Goal: Transaction & Acquisition: Book appointment/travel/reservation

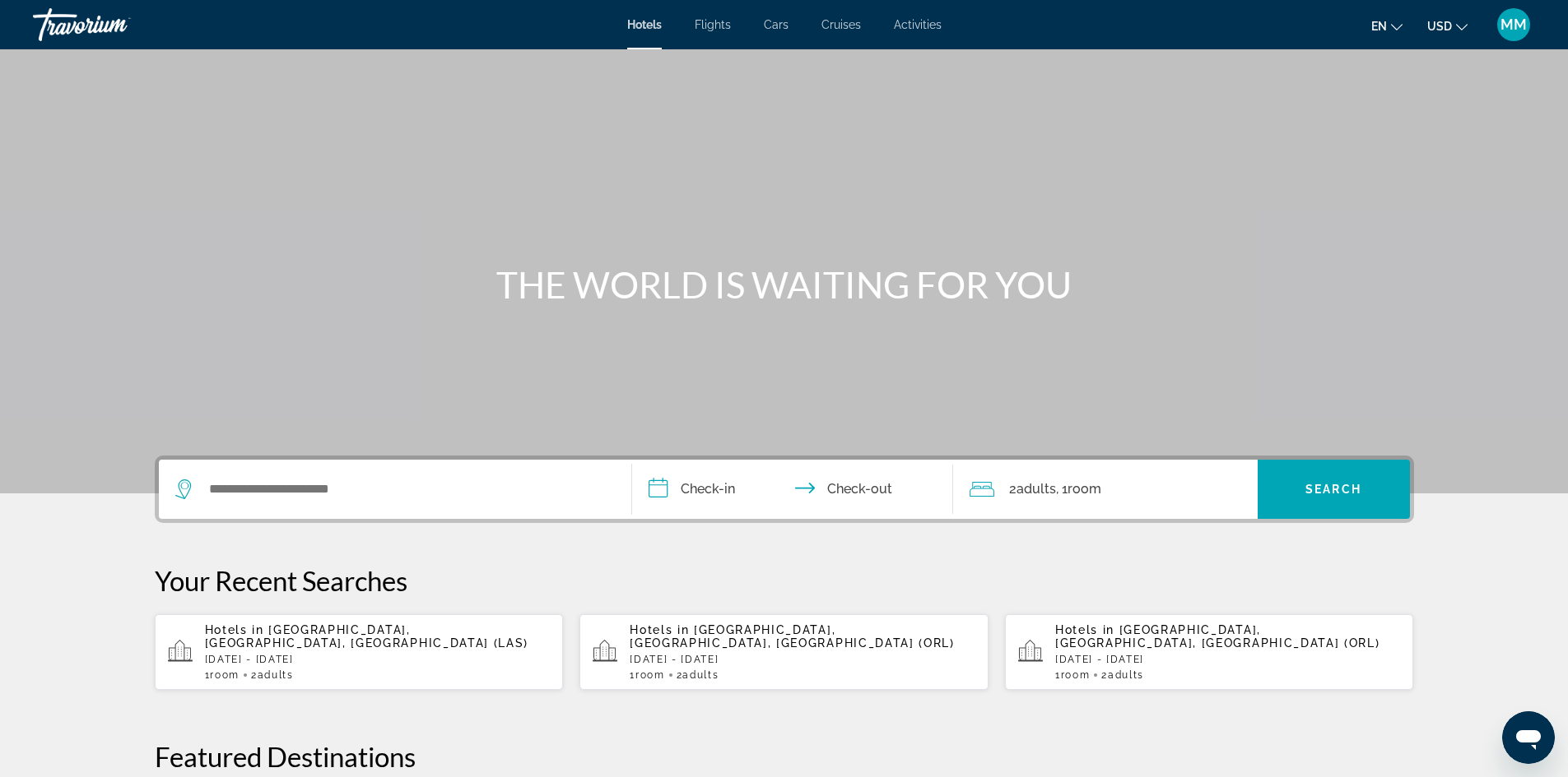
click at [833, 25] on span "Cruises" at bounding box center [842, 24] width 40 height 14
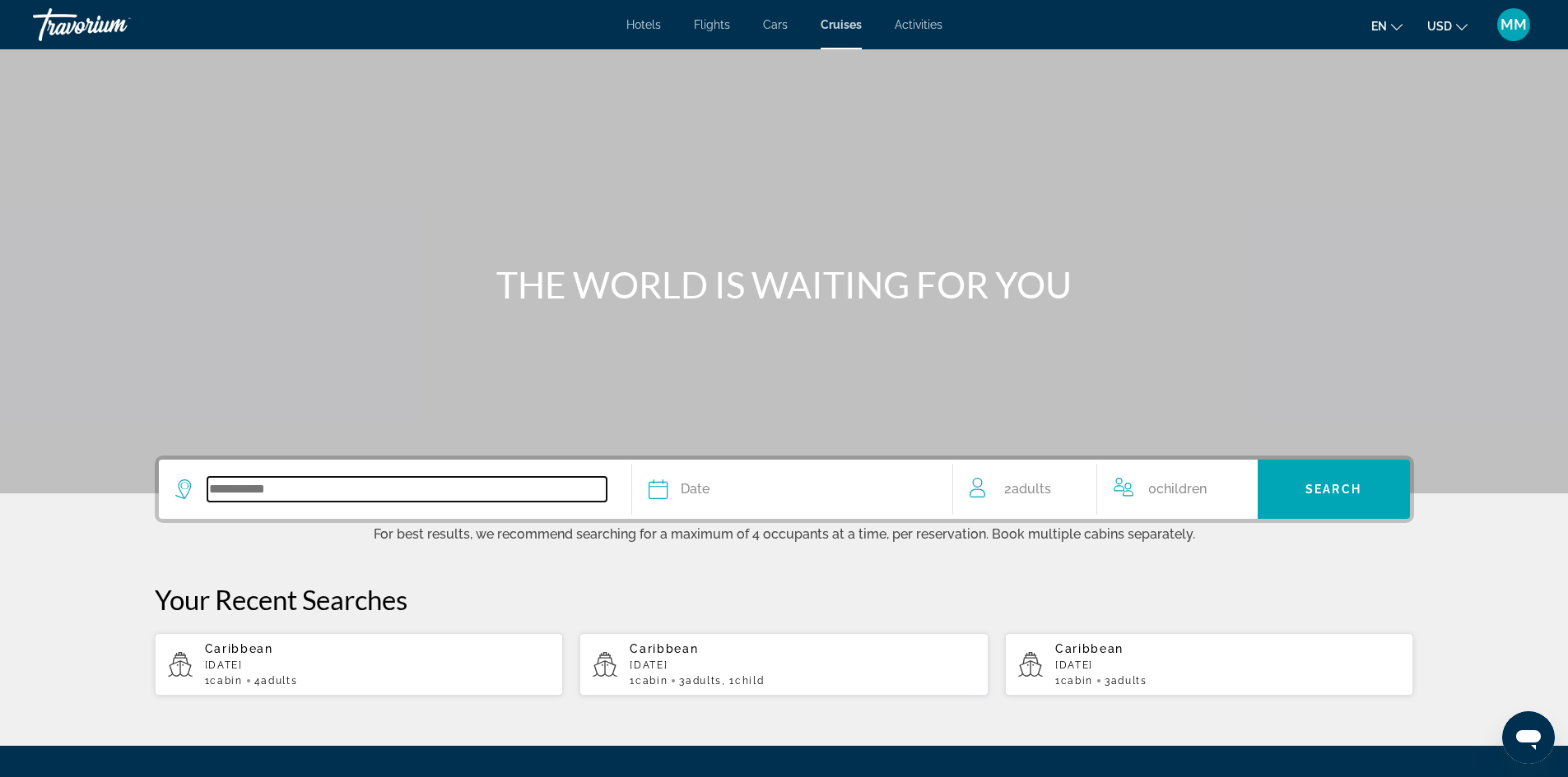
click at [414, 480] on input "Search widget" at bounding box center [407, 489] width 399 height 24
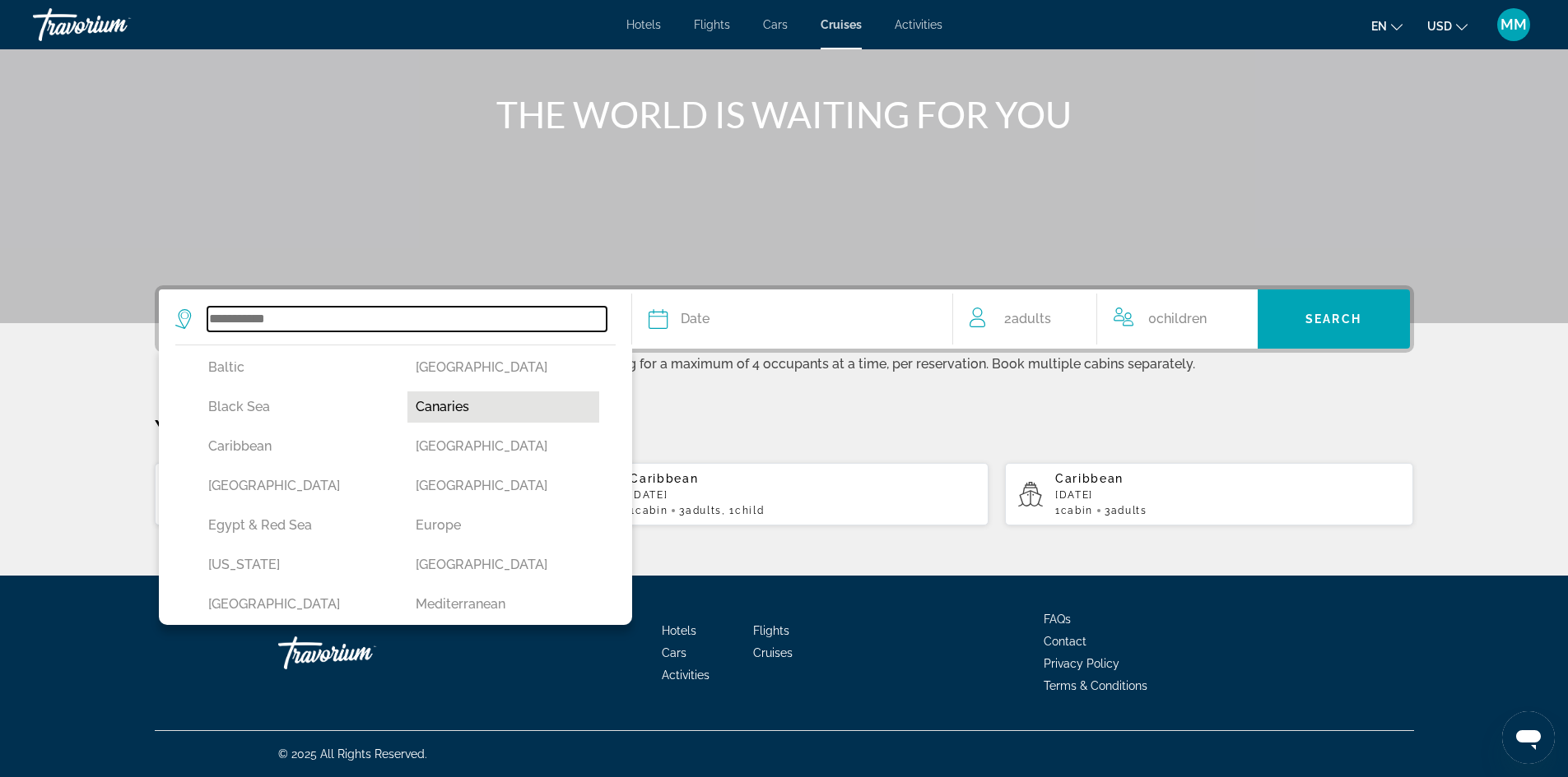
scroll to position [164, 0]
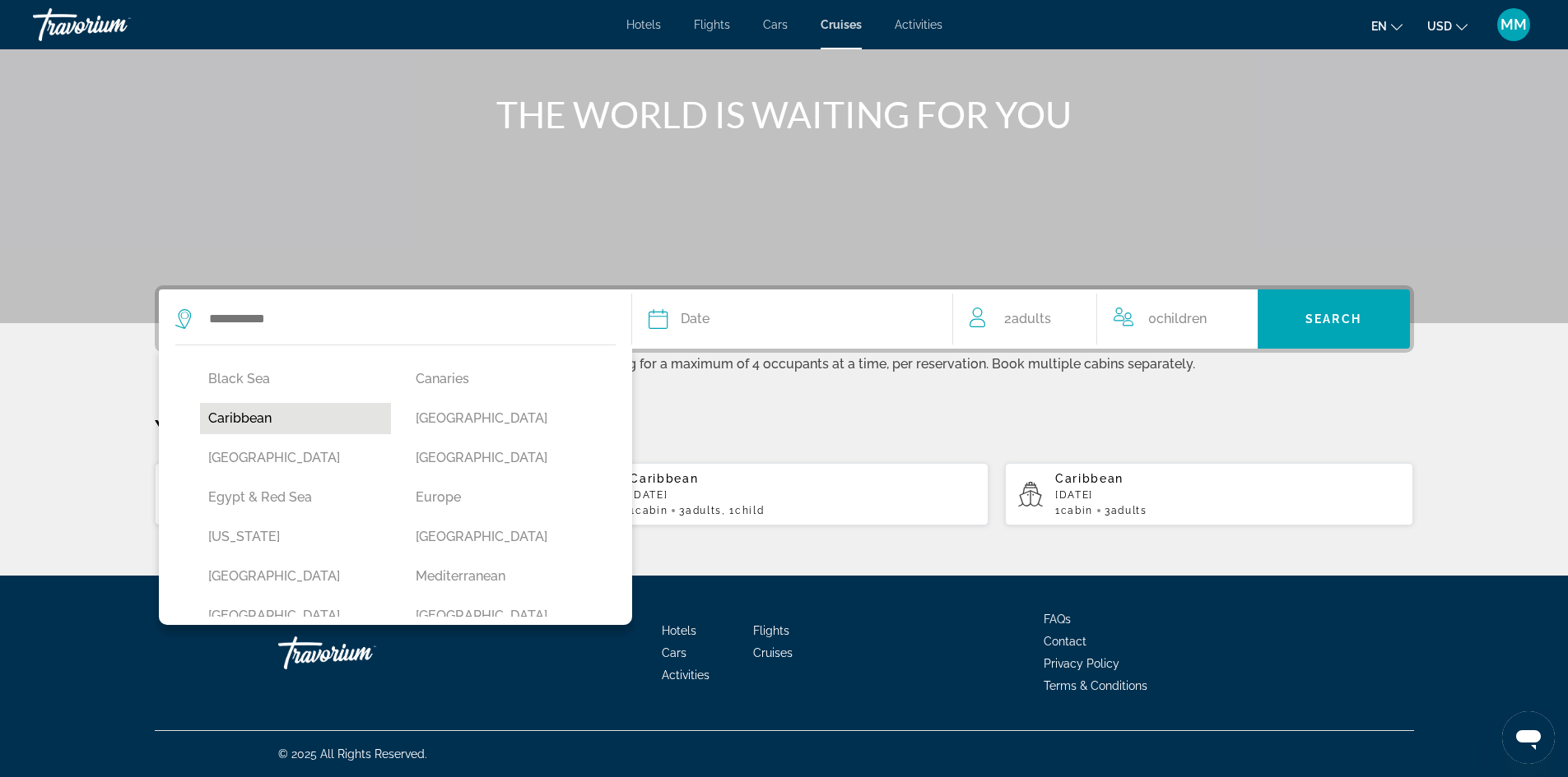
click at [259, 423] on button "Caribbean" at bounding box center [295, 419] width 191 height 31
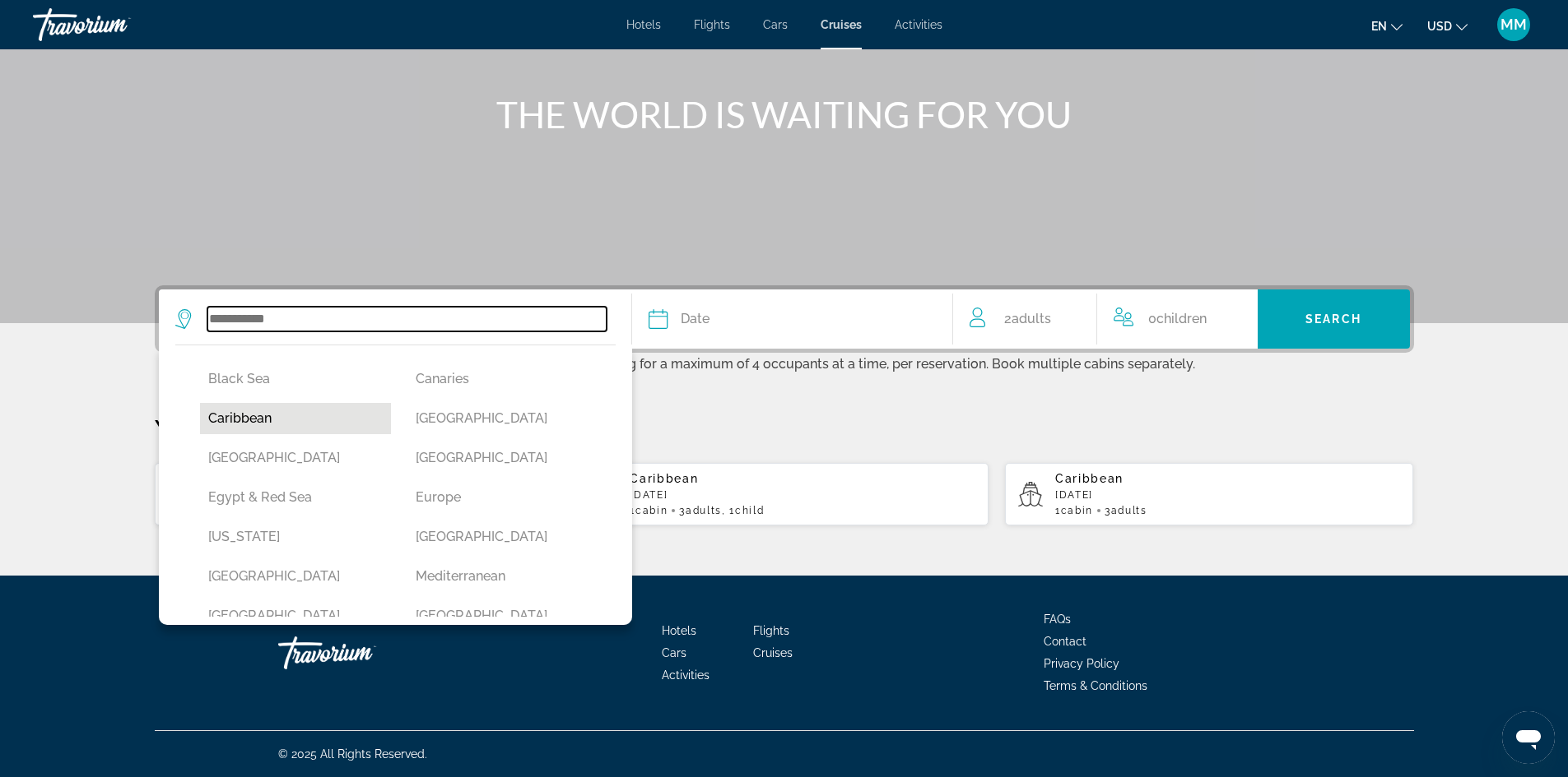
type input "*********"
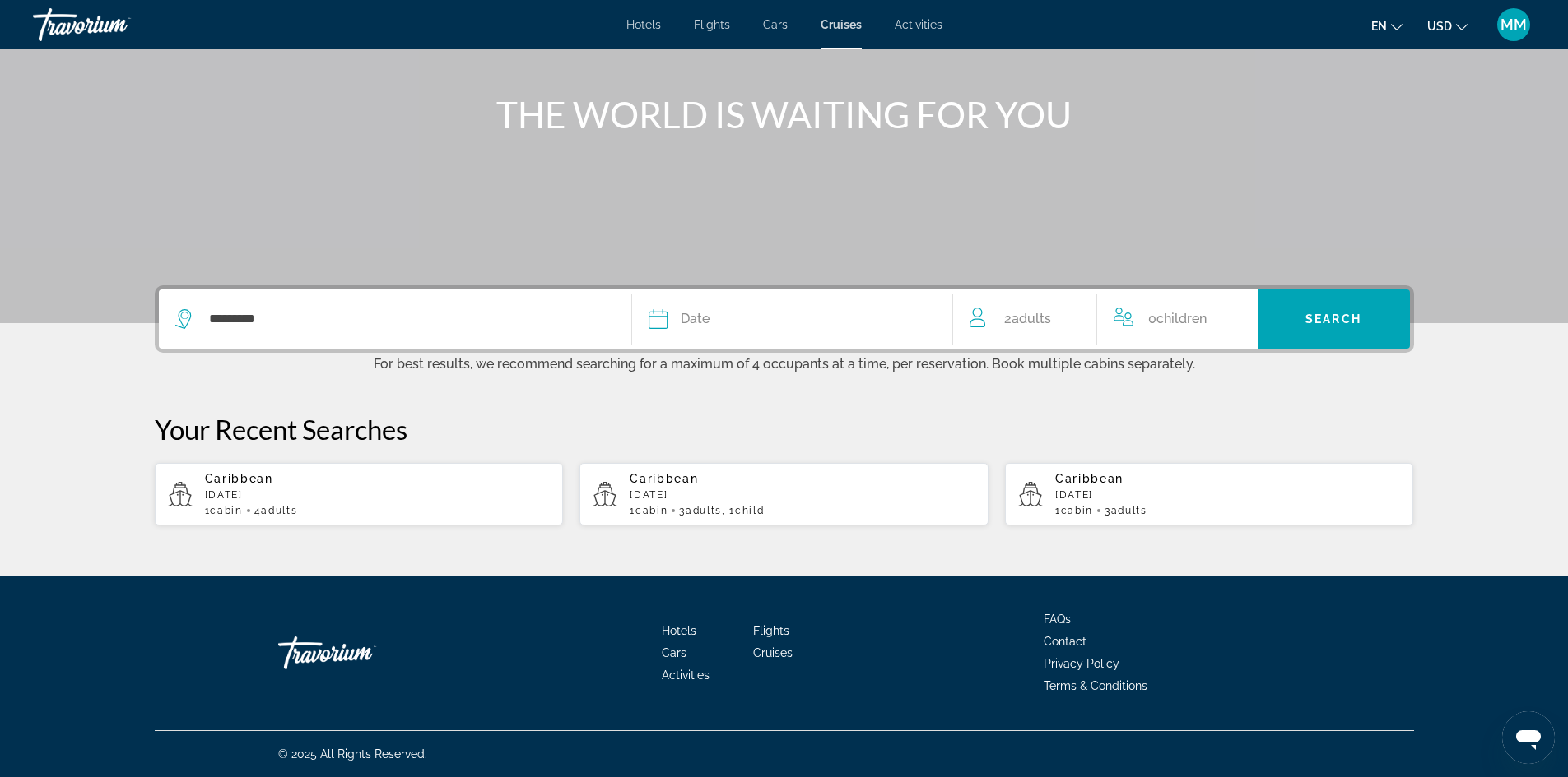
click at [802, 325] on div "Date" at bounding box center [792, 318] width 287 height 23
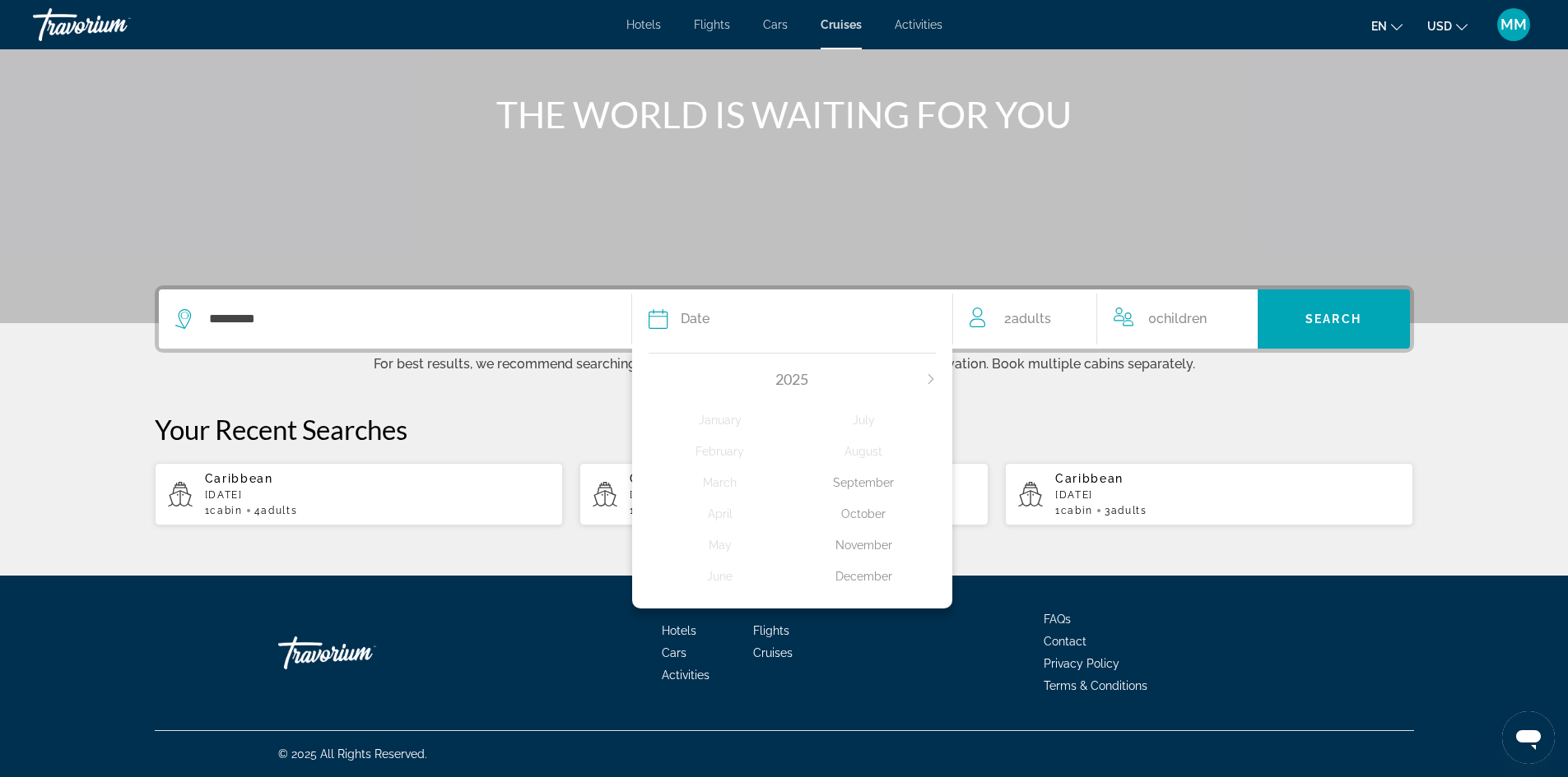
click at [874, 570] on div "December" at bounding box center [863, 577] width 144 height 30
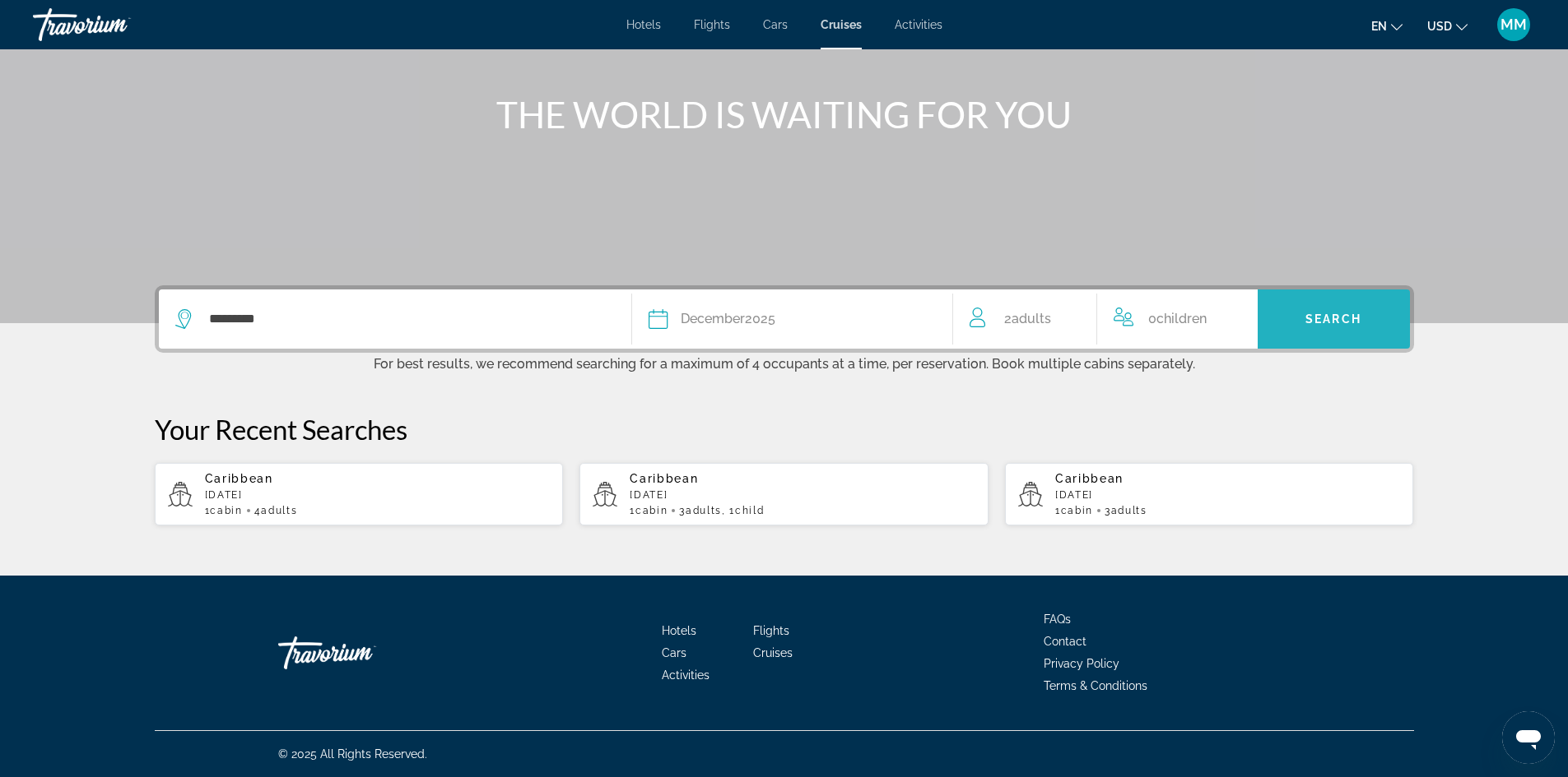
click at [1328, 326] on span "Search widget" at bounding box center [1333, 319] width 152 height 40
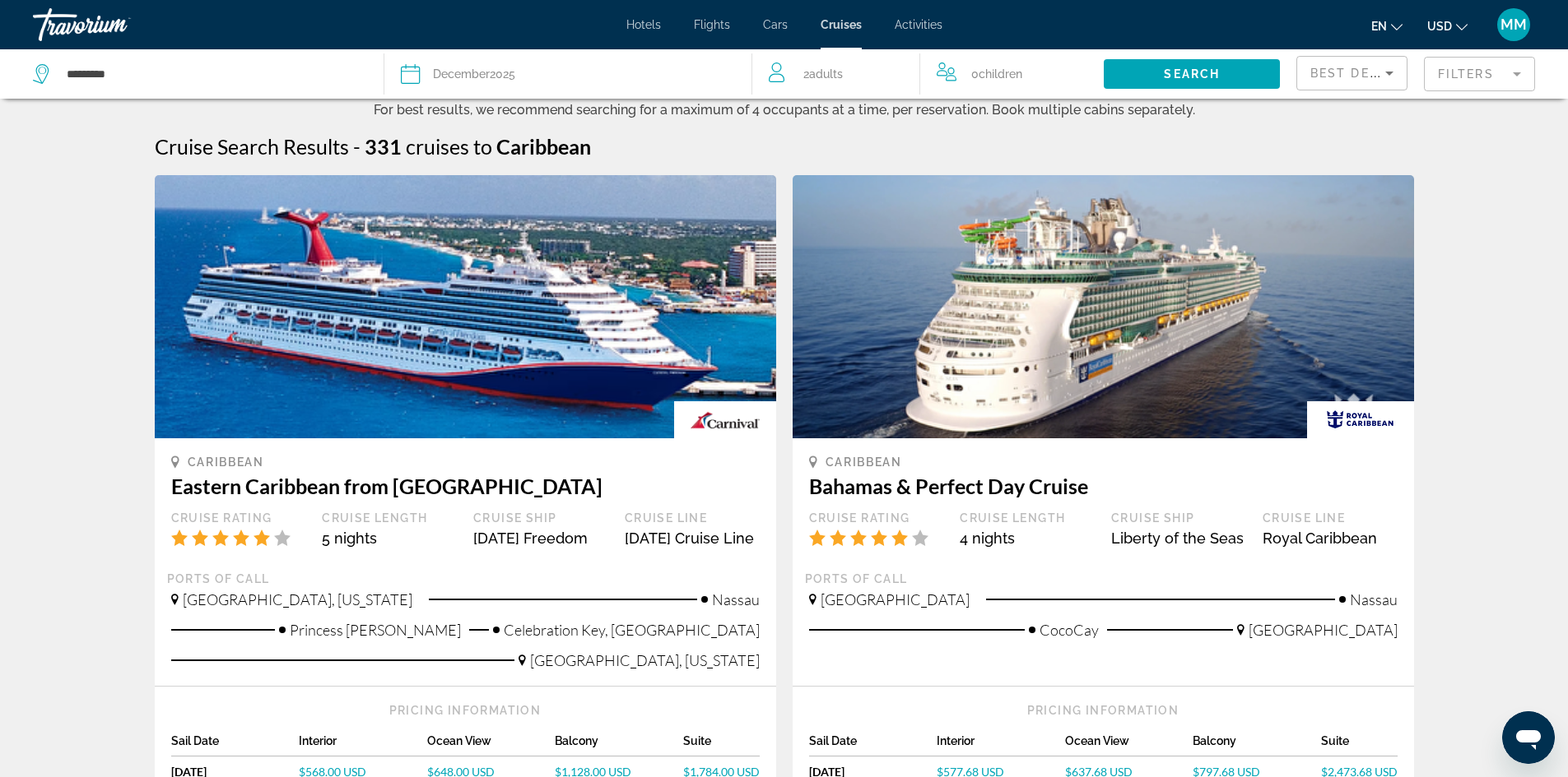
click at [1472, 76] on mat-form-field "Filters" at bounding box center [1479, 74] width 111 height 34
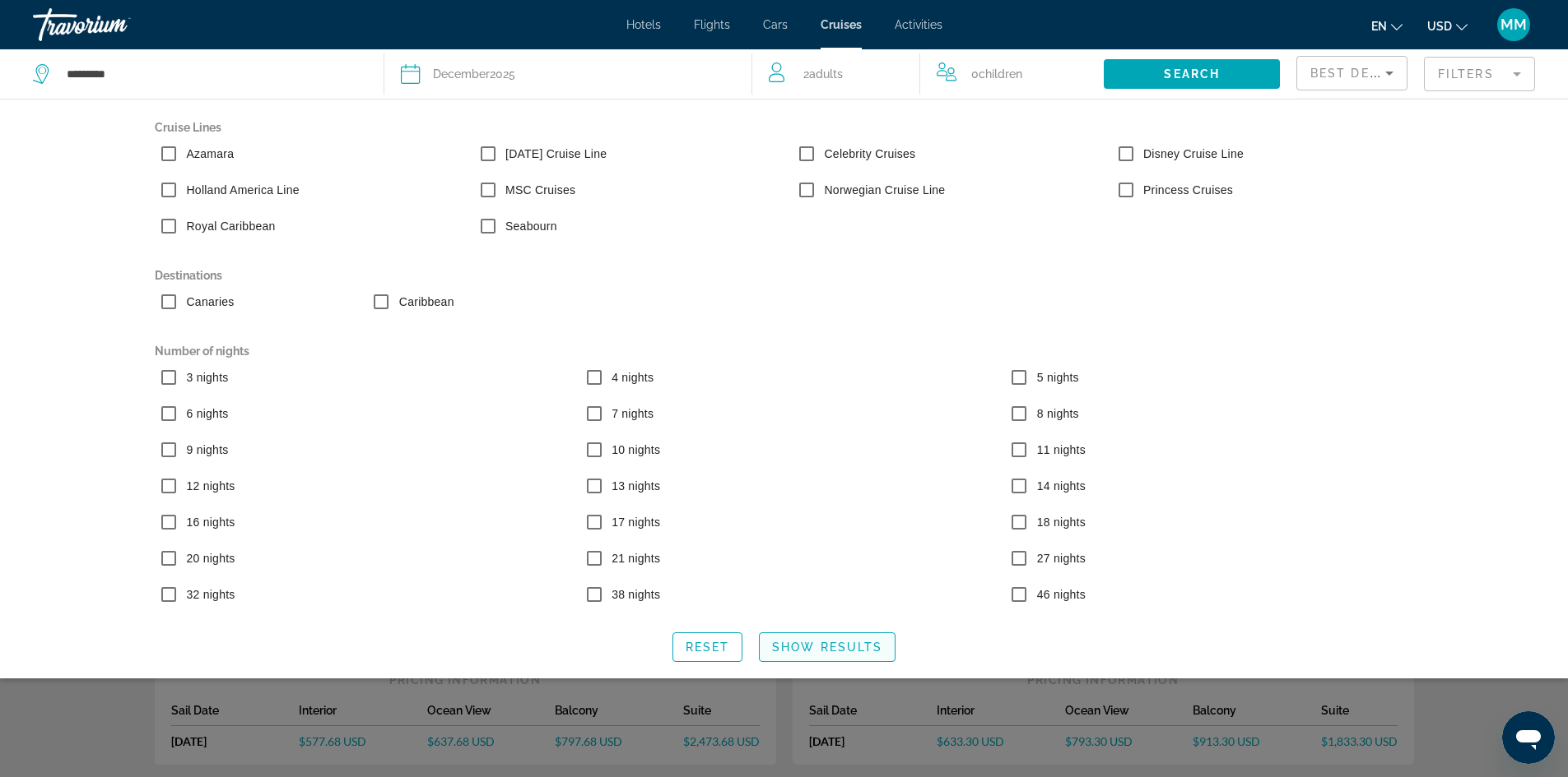
click at [853, 653] on span "Show Results" at bounding box center [827, 647] width 111 height 14
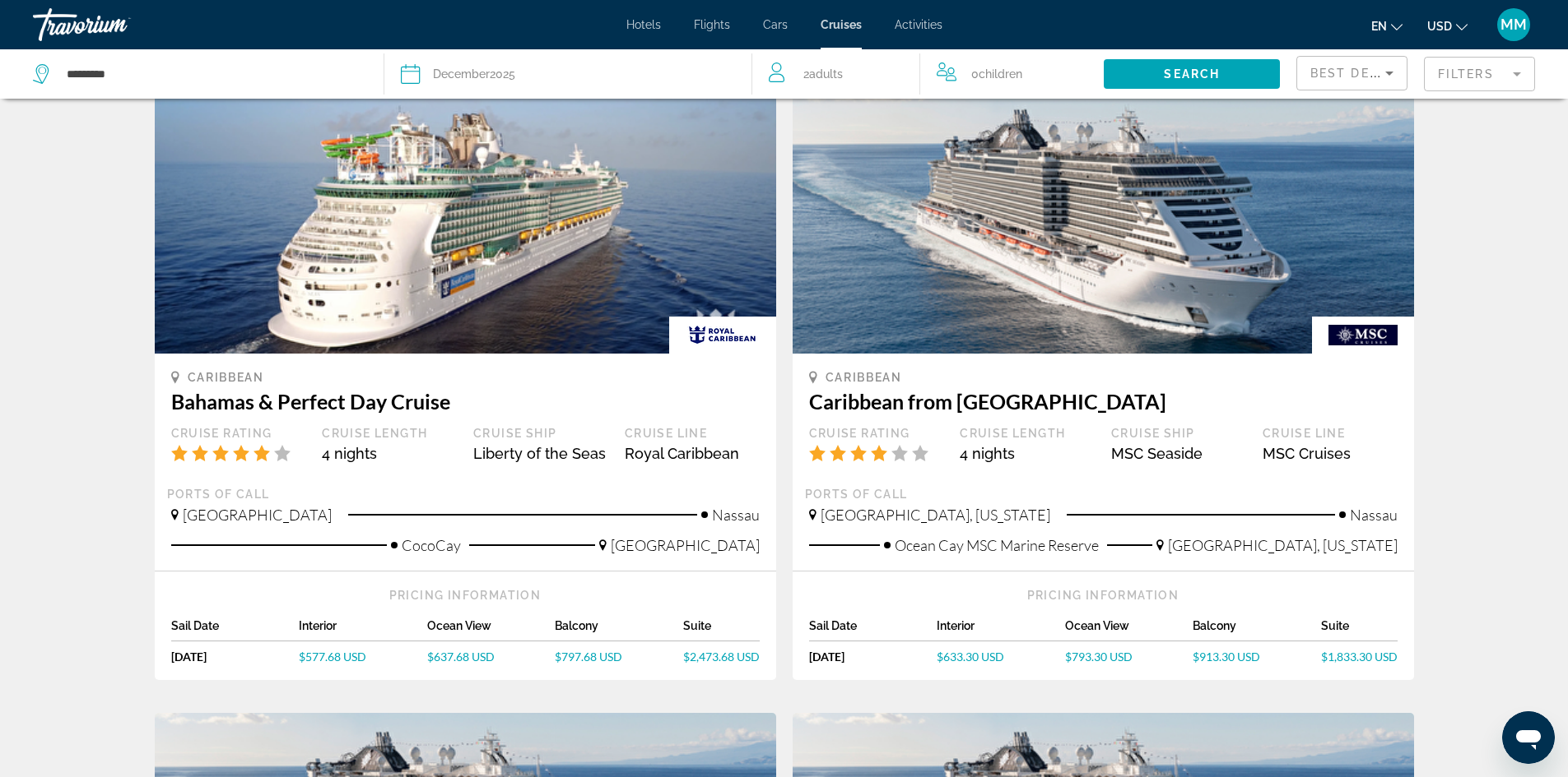
scroll to position [164, 0]
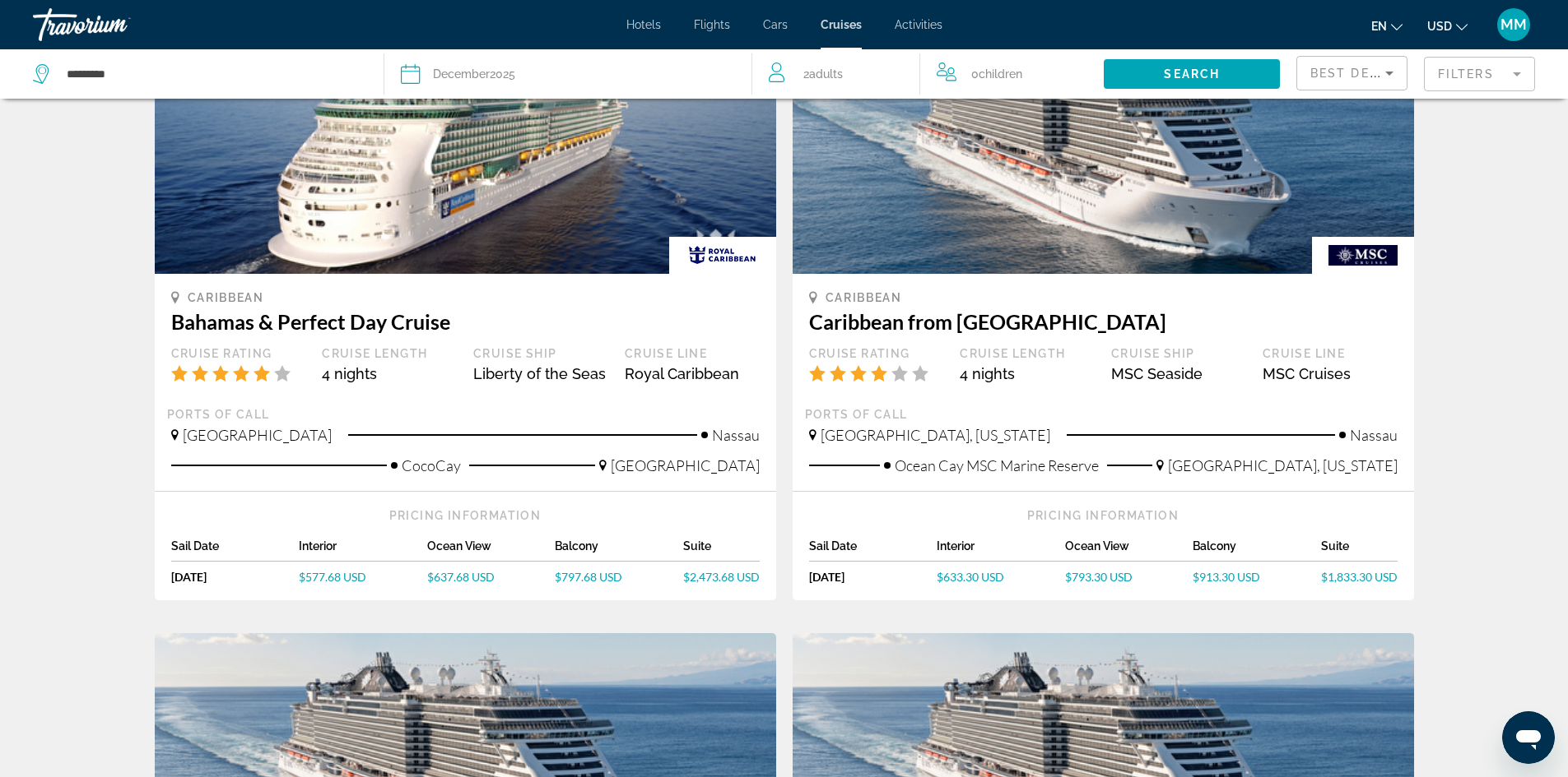
click at [326, 576] on span "$577.68 USD" at bounding box center [332, 577] width 67 height 14
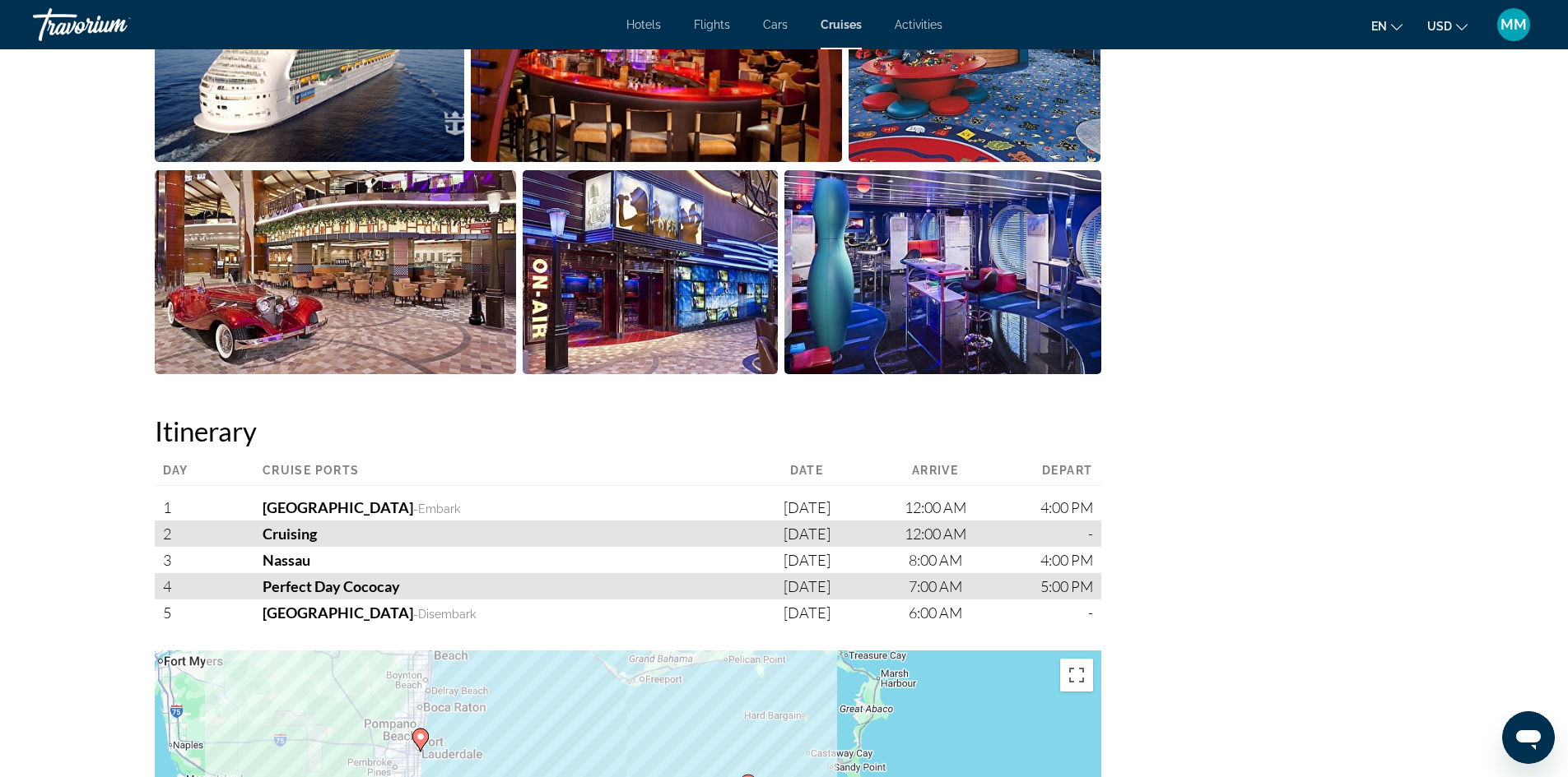
scroll to position [1563, 0]
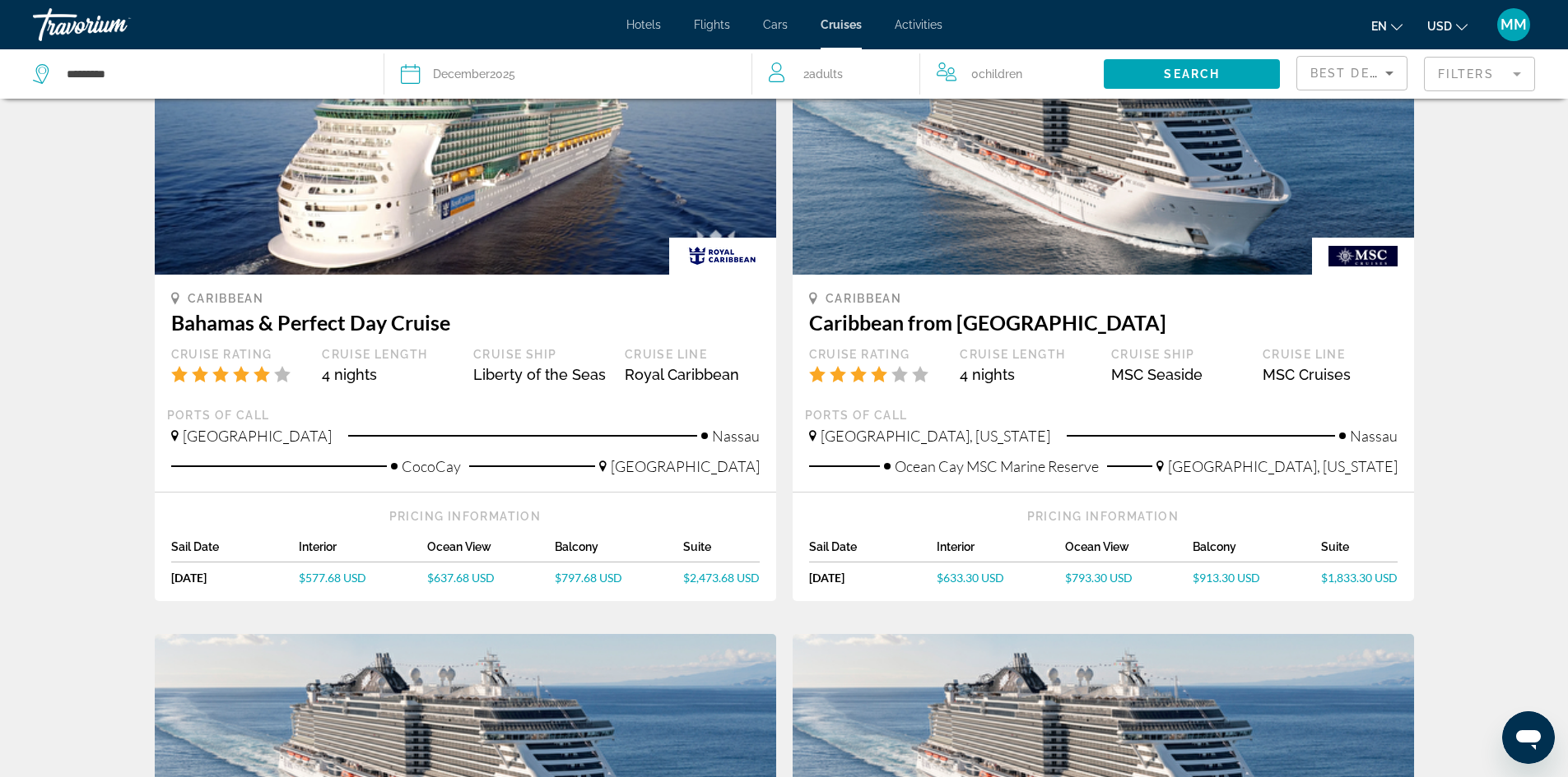
scroll to position [164, 0]
click at [977, 575] on span "$633.30 USD" at bounding box center [970, 577] width 67 height 14
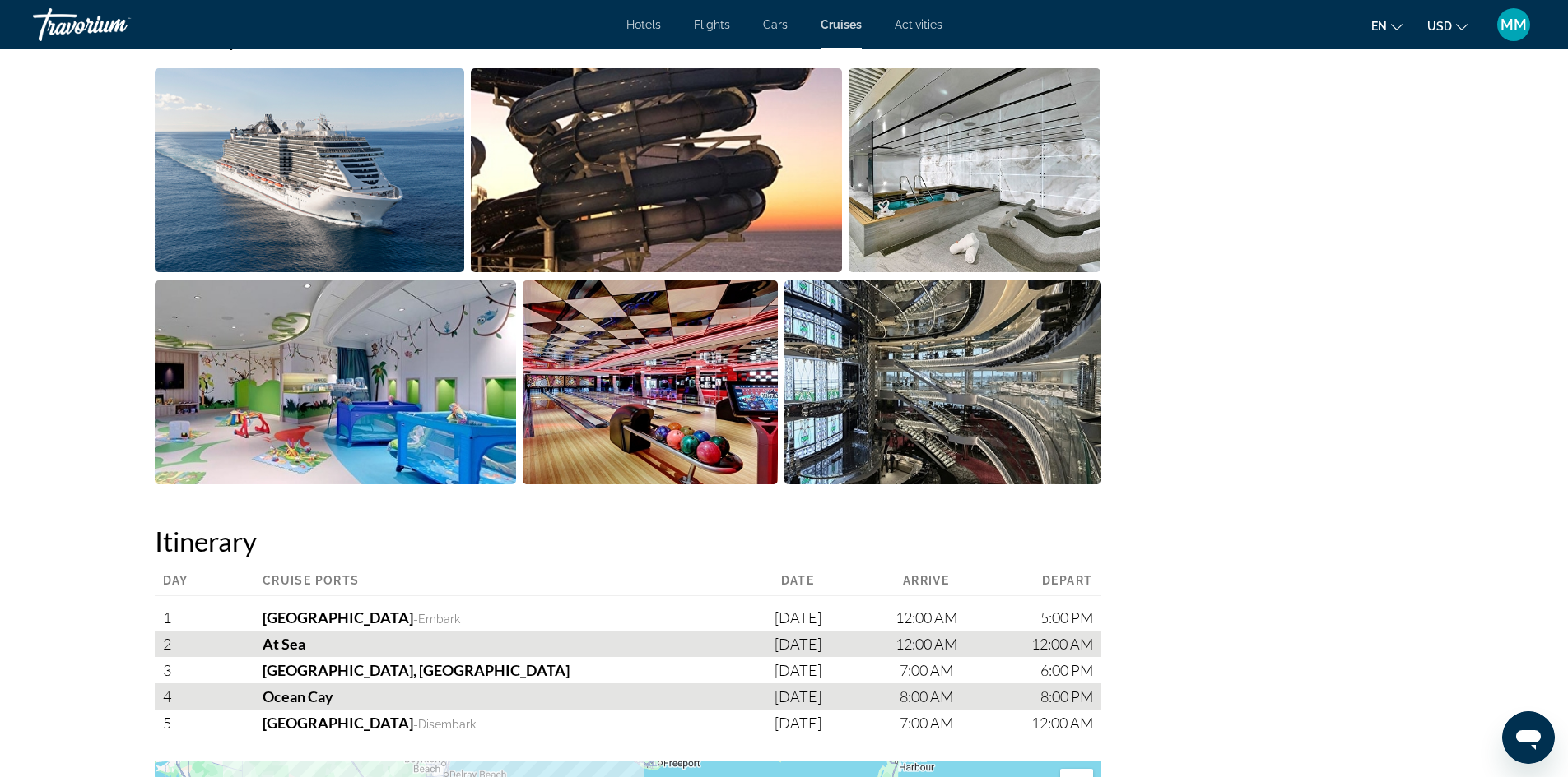
scroll to position [412, 0]
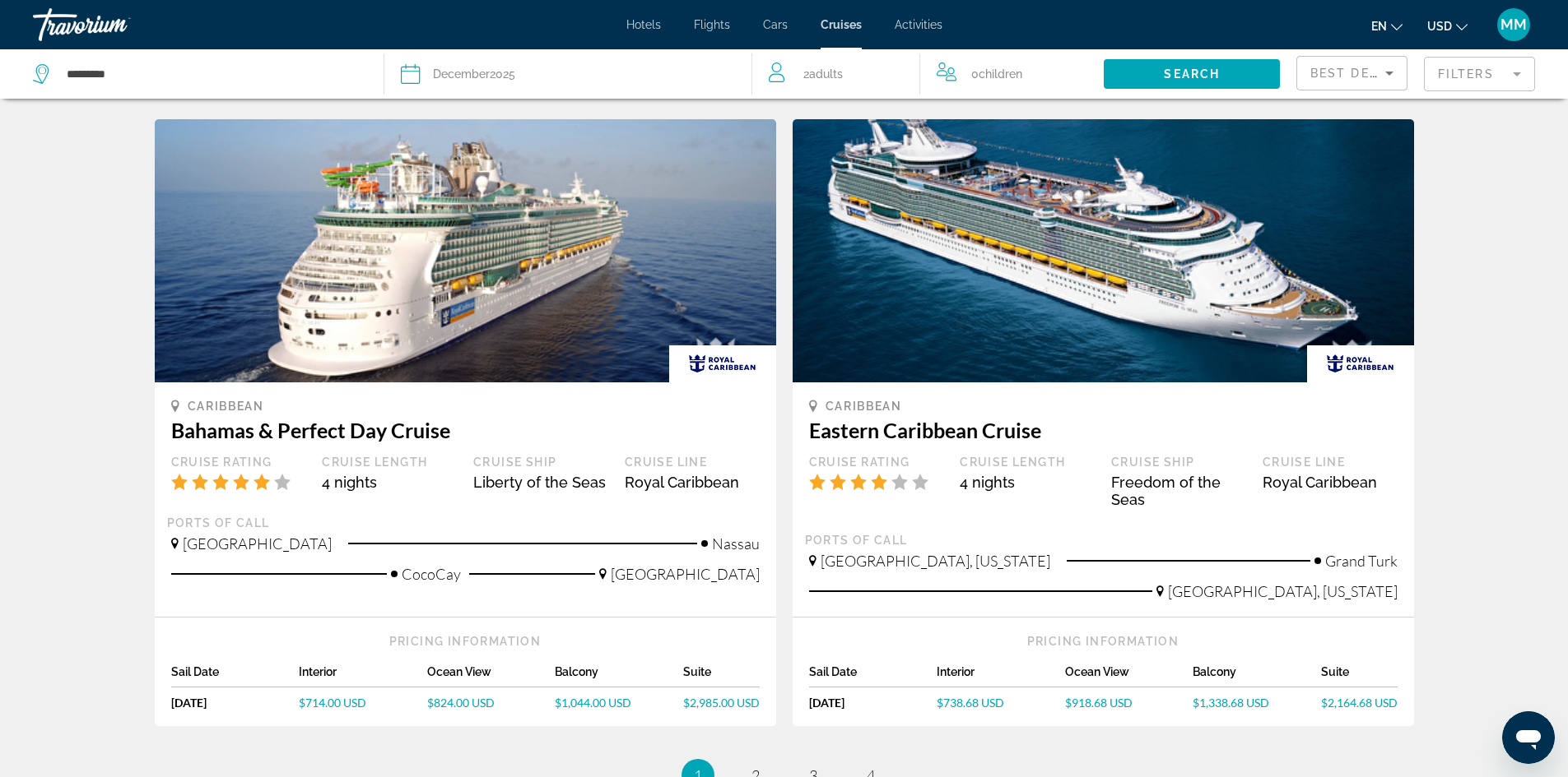
scroll to position [1399, 0]
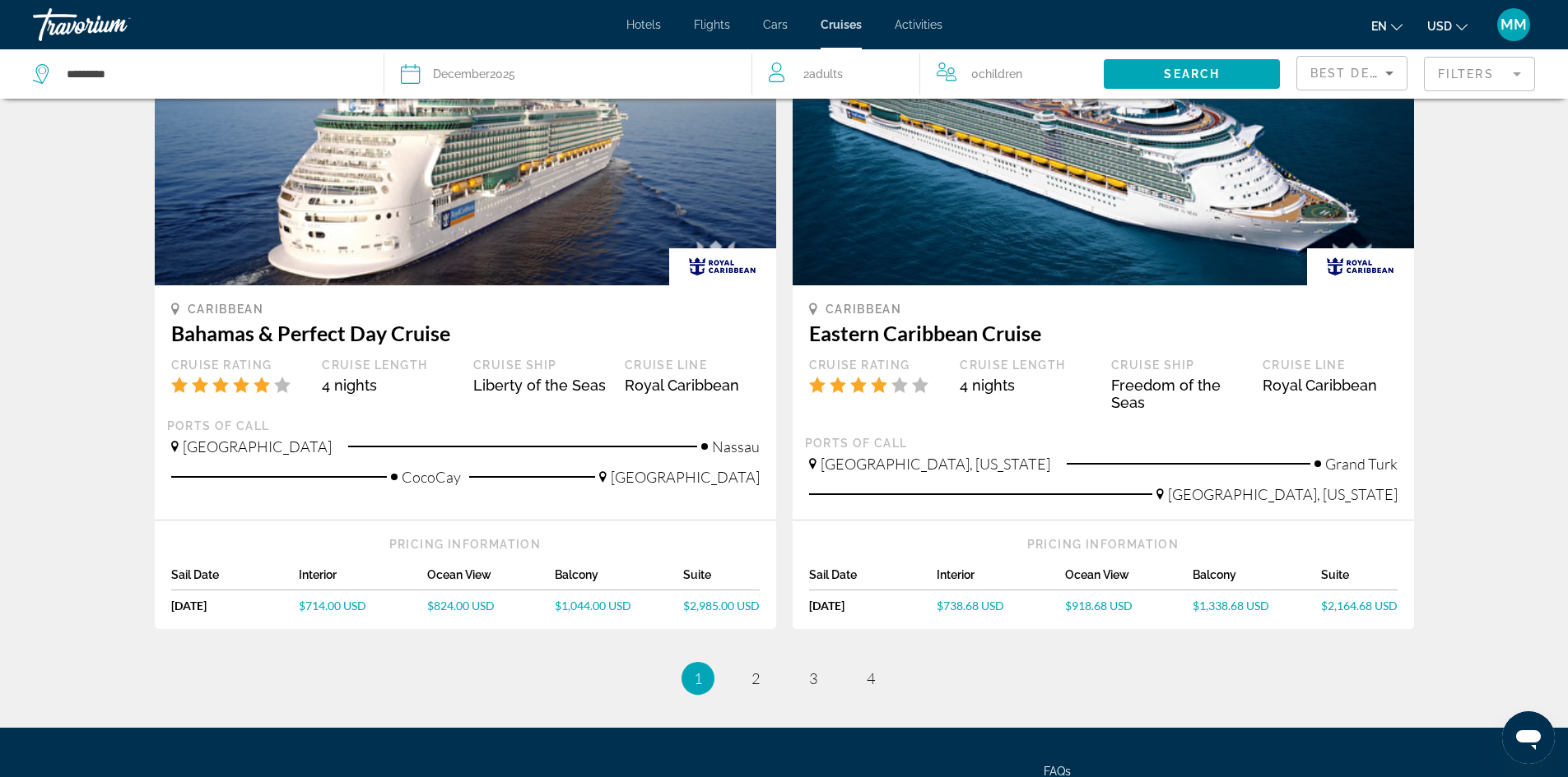
click at [1391, 75] on icon "Sort by" at bounding box center [1389, 73] width 20 height 20
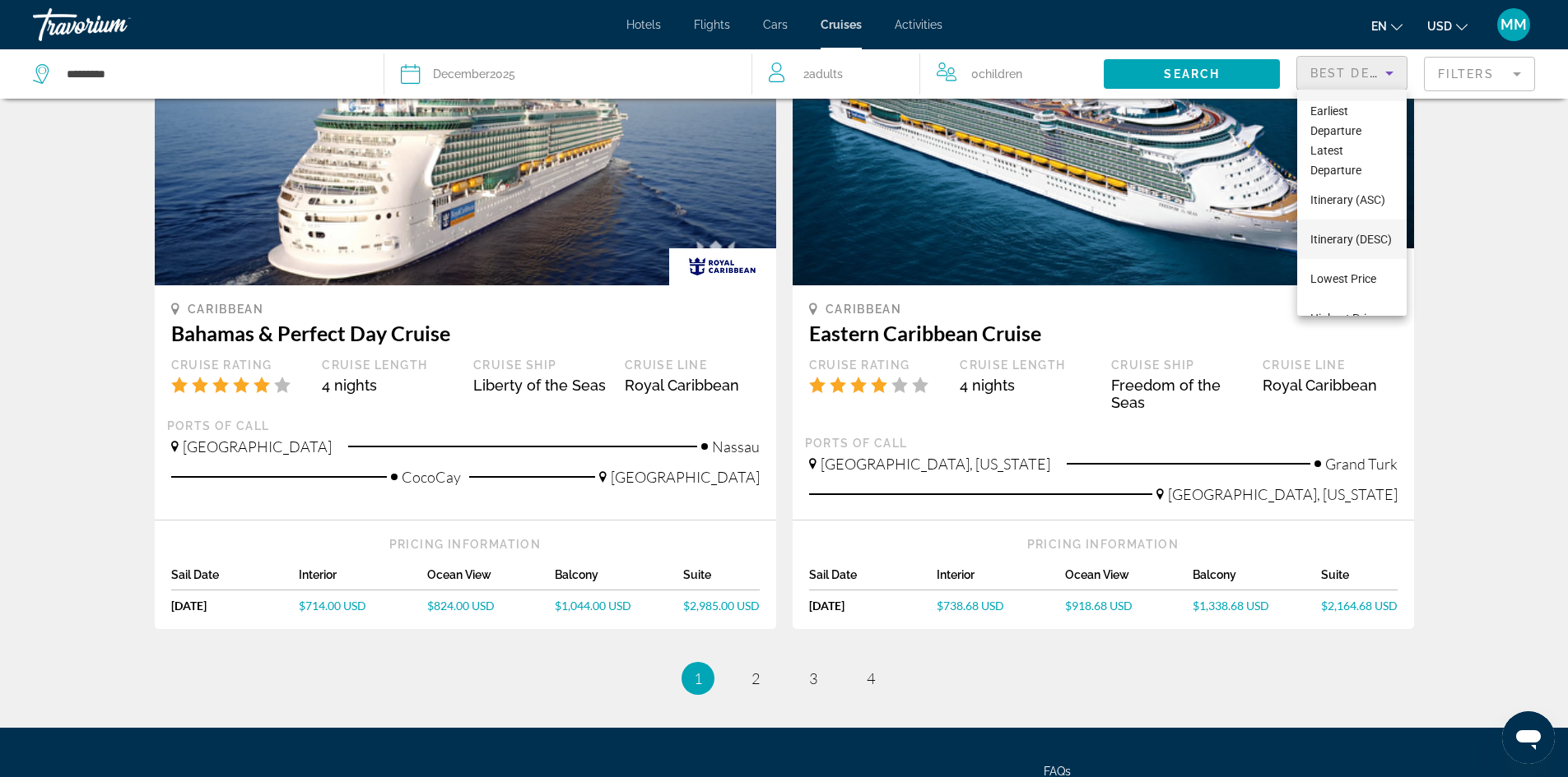
scroll to position [63, 0]
click at [1350, 252] on span "Lowest Price" at bounding box center [1343, 250] width 66 height 14
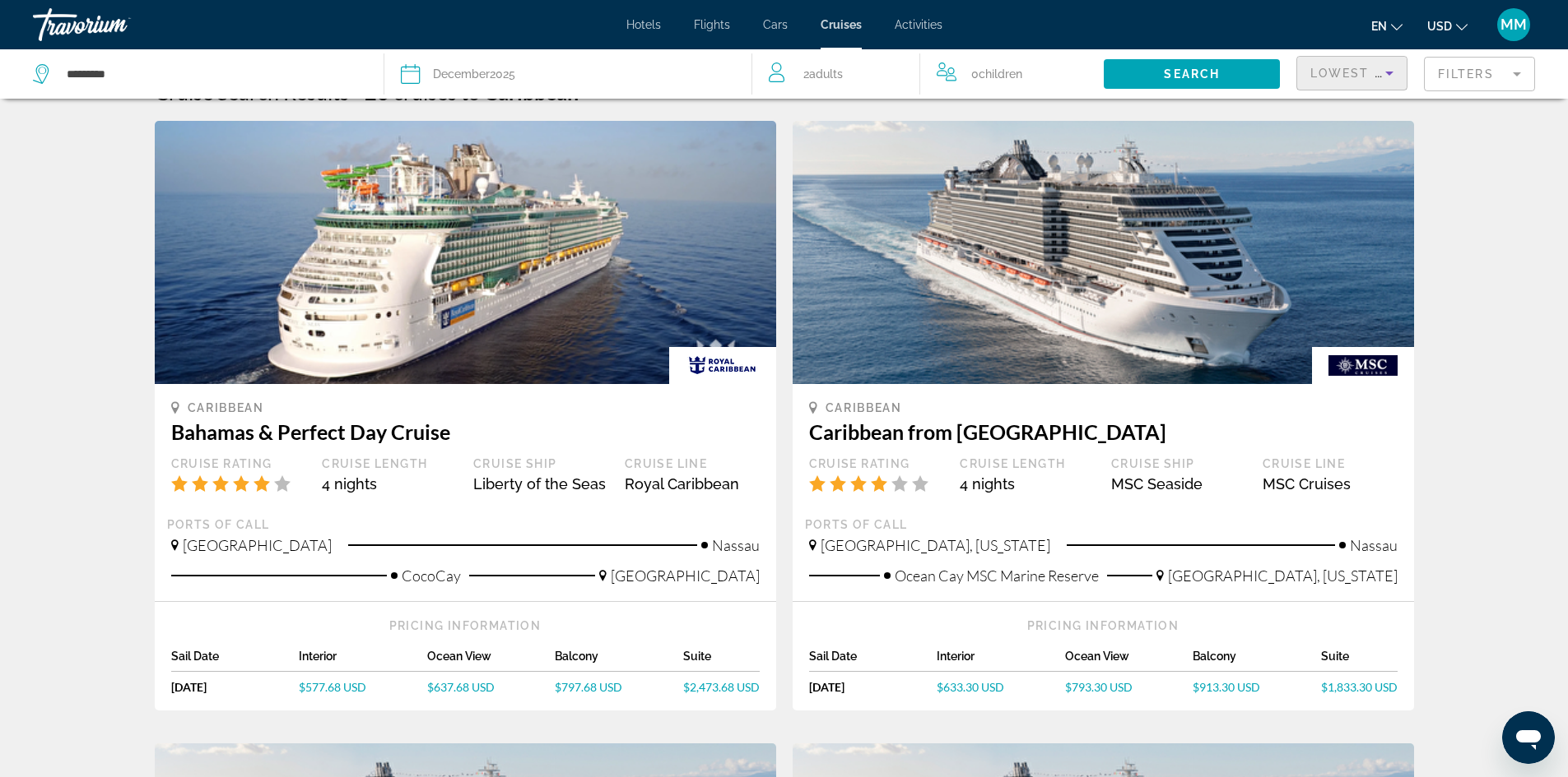
scroll to position [83, 0]
